Goal: Check status: Check status

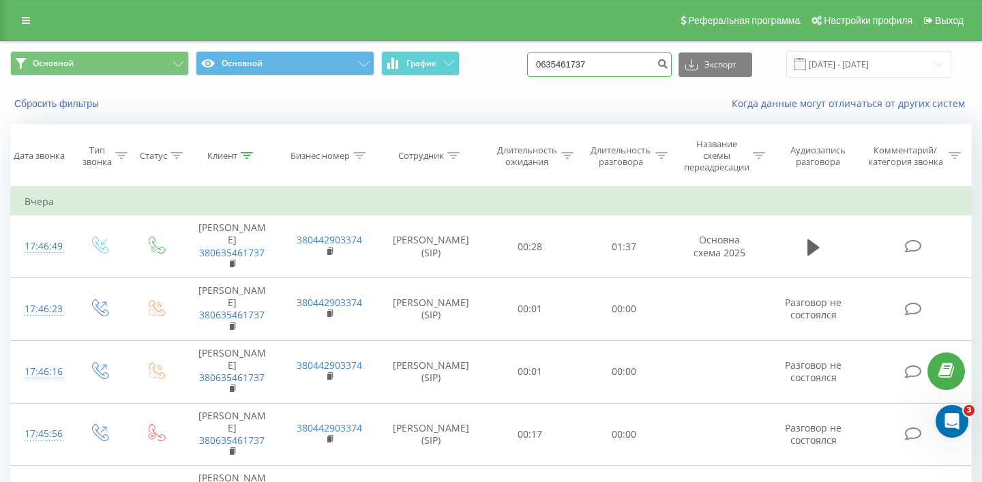
click at [638, 67] on input "0635461737" at bounding box center [599, 64] width 145 height 25
paste input "[PHONE_NUMBER]"
type input "0677897129"
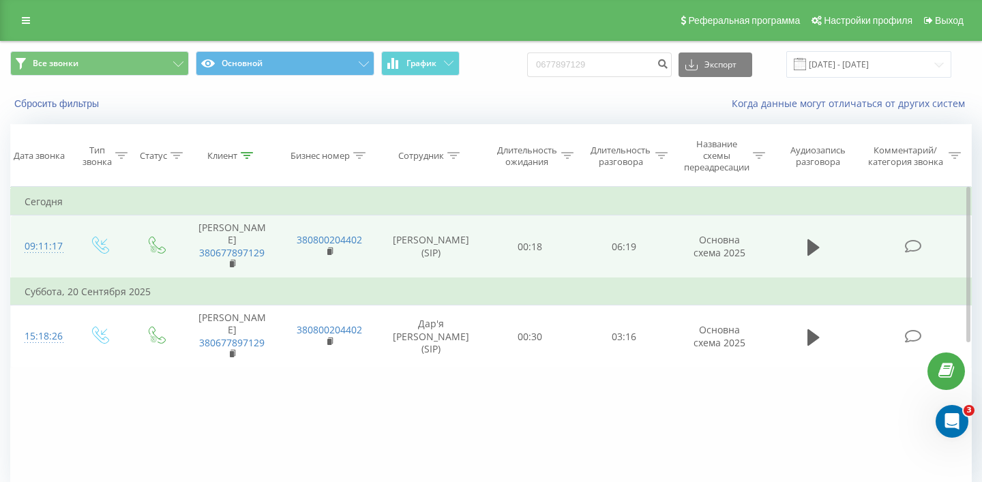
click at [801, 237] on td at bounding box center [813, 246] width 90 height 63
click at [813, 239] on icon at bounding box center [813, 247] width 12 height 16
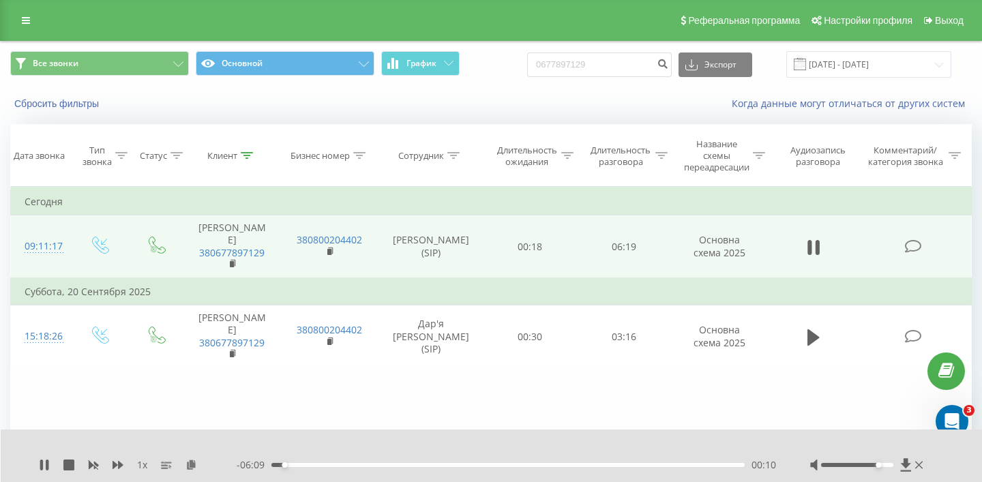
drag, startPoint x: 868, startPoint y: 463, endPoint x: 879, endPoint y: 464, distance: 11.0
click at [879, 464] on div at bounding box center [857, 465] width 72 height 4
click at [294, 464] on div "00:18" at bounding box center [507, 465] width 473 height 4
click at [301, 464] on div "00:19" at bounding box center [507, 465] width 473 height 4
click at [312, 462] on div "- 05:52 00:27 00:27" at bounding box center [506, 465] width 539 height 14
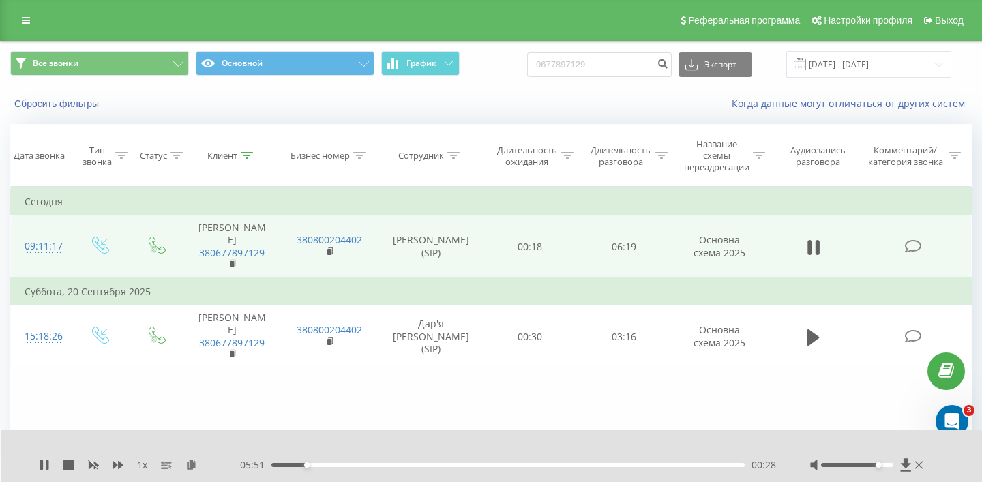
click at [322, 463] on div "00:28" at bounding box center [507, 465] width 473 height 4
click at [334, 463] on div "00:50" at bounding box center [507, 465] width 473 height 4
click at [346, 464] on div "00:55" at bounding box center [507, 465] width 473 height 4
click at [39, 462] on icon at bounding box center [44, 464] width 11 height 11
